Goal: Find contact information: Find contact information

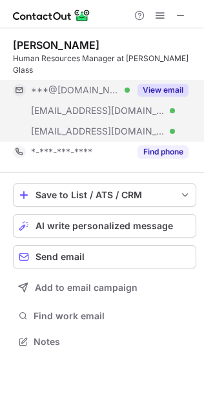
scroll to position [321, 204]
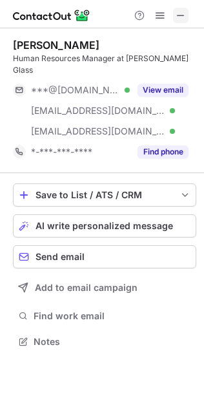
click at [174, 15] on button at bounding box center [180, 15] width 15 height 15
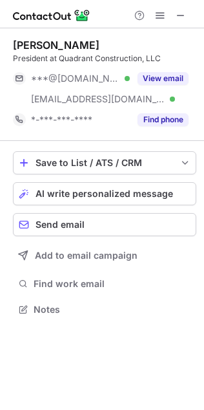
scroll to position [300, 204]
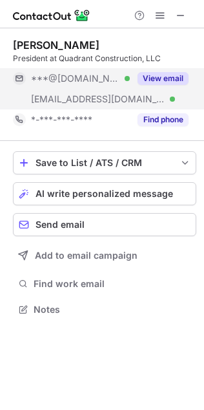
click at [170, 79] on button "View email" at bounding box center [162, 78] width 51 height 13
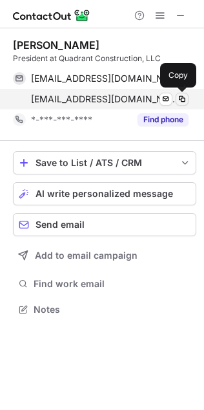
click at [182, 102] on span at bounding box center [181, 99] width 10 height 10
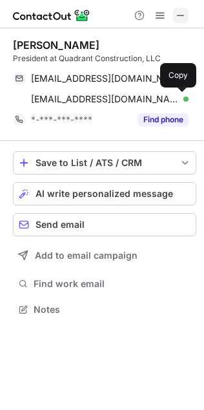
click at [176, 17] on span at bounding box center [180, 15] width 10 height 10
